Goal: Transaction & Acquisition: Purchase product/service

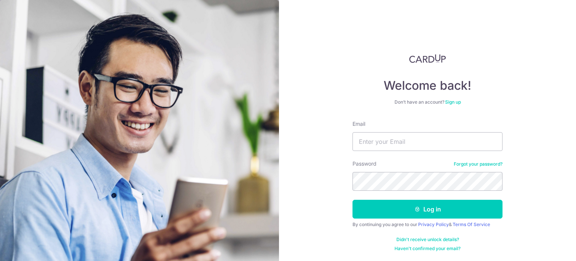
click at [453, 101] on link "Sign up" at bounding box center [453, 102] width 16 height 6
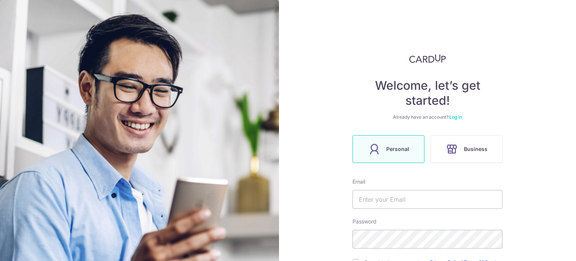
scroll to position [44, 0]
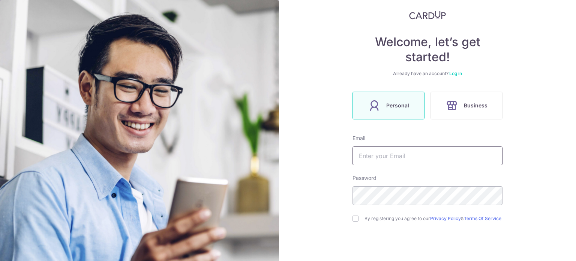
click at [405, 156] on input "text" at bounding box center [428, 155] width 150 height 19
type input "[EMAIL_ADDRESS][DOMAIN_NAME]"
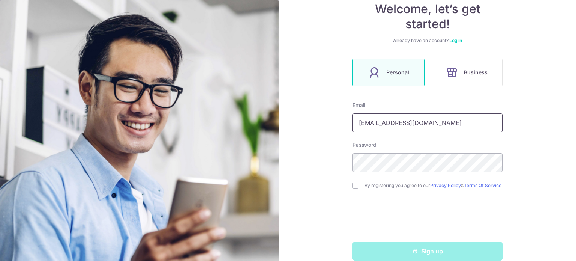
scroll to position [91, 0]
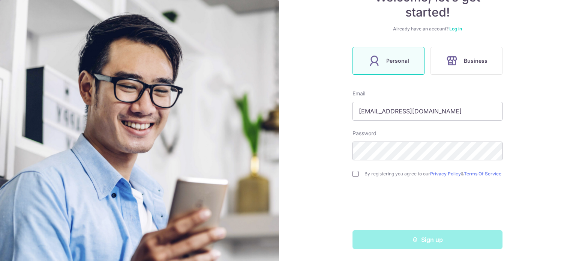
click at [354, 172] on input "checkbox" at bounding box center [356, 174] width 6 height 6
checkbox input "true"
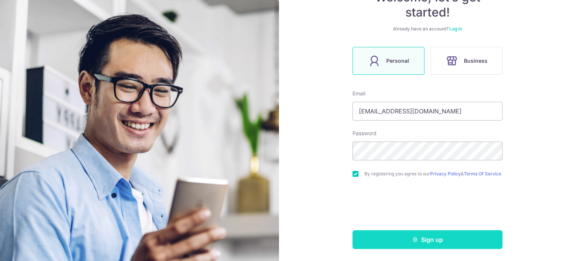
click at [414, 236] on icon "submit" at bounding box center [415, 239] width 6 height 6
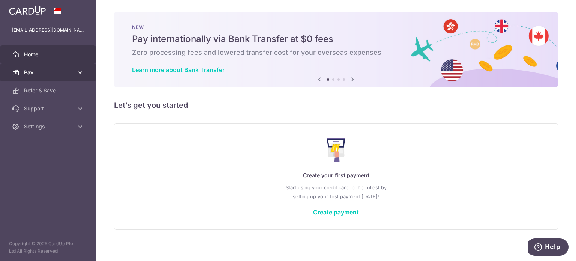
click at [84, 71] on link "Pay" at bounding box center [48, 72] width 96 height 18
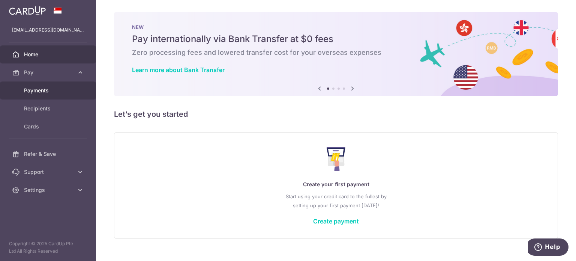
click at [50, 95] on link "Payments" at bounding box center [48, 90] width 96 height 18
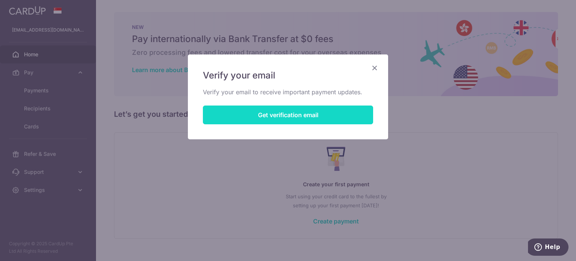
click at [297, 112] on button "Get verification email" at bounding box center [288, 114] width 170 height 19
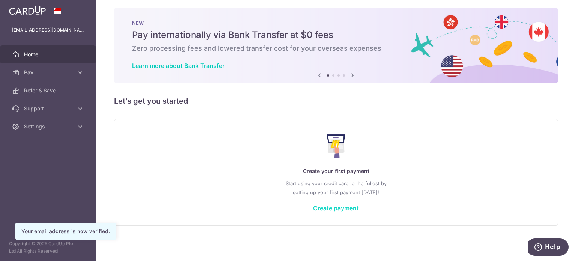
click at [344, 210] on link "Create payment" at bounding box center [336, 208] width 46 height 8
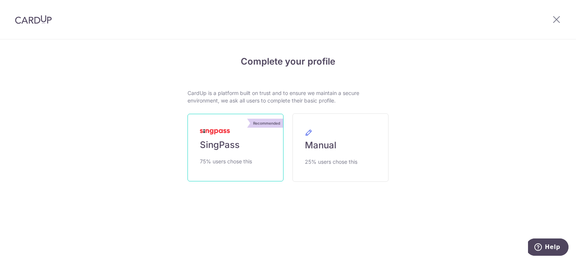
click at [260, 149] on link "Recommended SingPass 75% users chose this" at bounding box center [236, 148] width 96 height 68
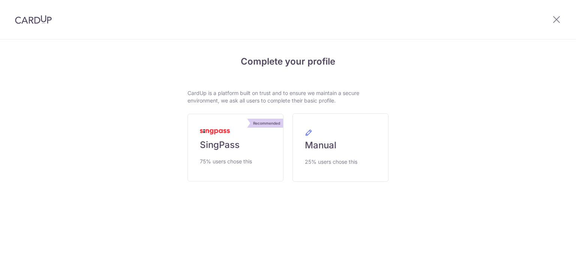
click at [221, 146] on span "SingPass" at bounding box center [220, 145] width 40 height 12
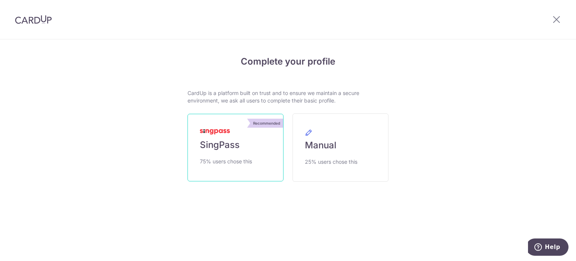
click at [261, 124] on div "Recommended" at bounding box center [266, 123] width 33 height 9
click at [355, 123] on link "Manual 25% users chose this" at bounding box center [341, 147] width 96 height 68
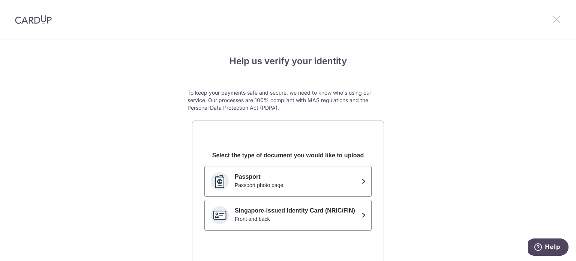
click at [558, 19] on icon at bounding box center [556, 19] width 9 height 9
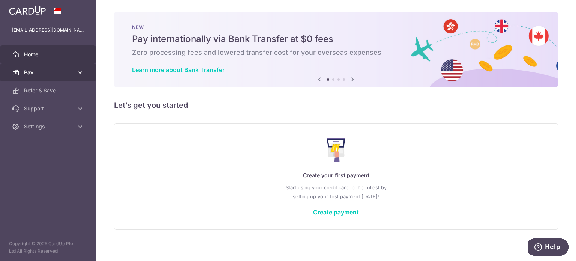
click at [82, 70] on icon at bounding box center [81, 73] width 8 height 8
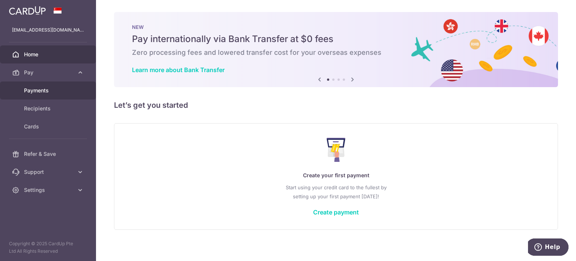
click at [62, 87] on span "Payments" at bounding box center [49, 91] width 50 height 8
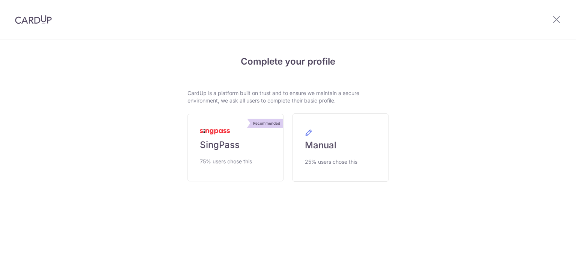
click at [245, 163] on span "75% users chose this" at bounding box center [226, 161] width 52 height 9
